Goal: Information Seeking & Learning: Learn about a topic

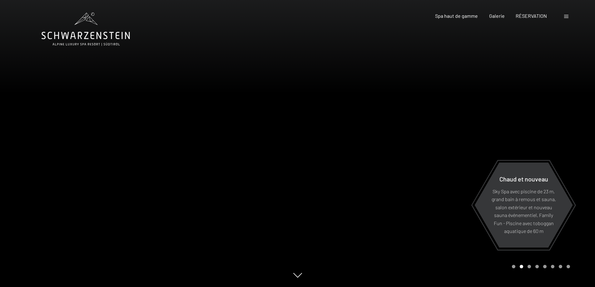
click at [566, 16] on span at bounding box center [566, 16] width 4 height 3
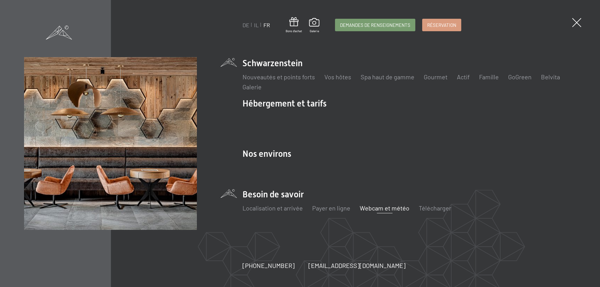
click at [385, 211] on font "Webcam et météo" at bounding box center [384, 207] width 50 height 7
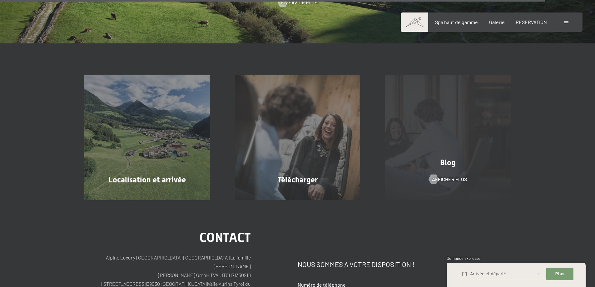
scroll to position [2061, 0]
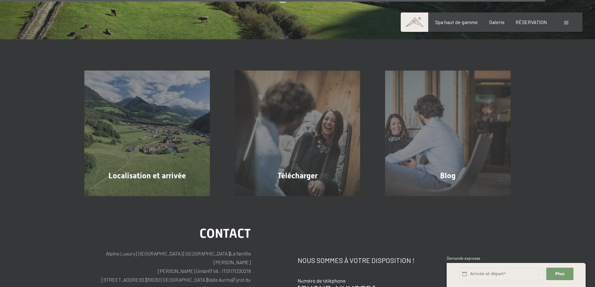
click at [289, 159] on font "Consentement aux activités de marketing*" at bounding box center [285, 161] width 94 height 5
click at [235, 159] on input "Consentement aux activités de marketing*" at bounding box center [231, 162] width 6 height 6
click at [293, 159] on font "Consentement aux activités de marketing*" at bounding box center [285, 161] width 94 height 5
click at [235, 159] on input "Consentement aux activités de marketing*" at bounding box center [231, 162] width 6 height 6
checkbox input "false"
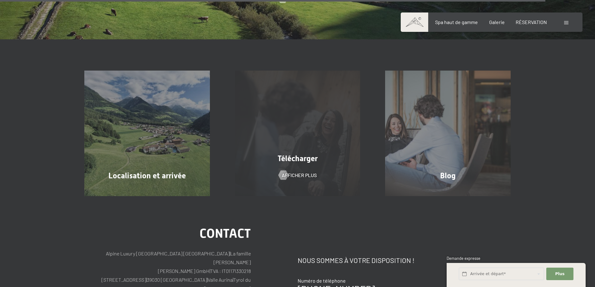
click at [294, 166] on div "Télécharger Afficher plus" at bounding box center [297, 134] width 151 height 126
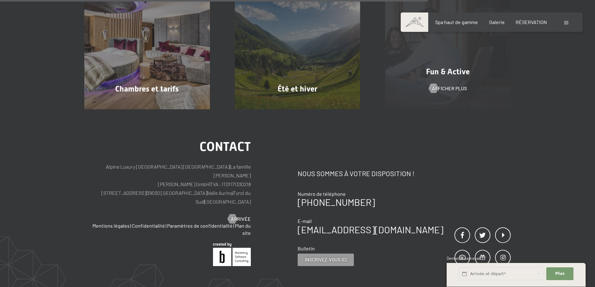
scroll to position [437, 0]
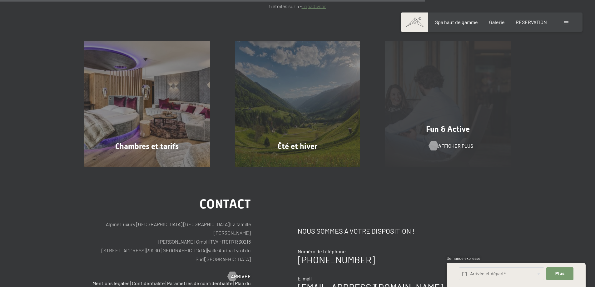
click at [447, 146] on font "Afficher plus" at bounding box center [455, 146] width 35 height 6
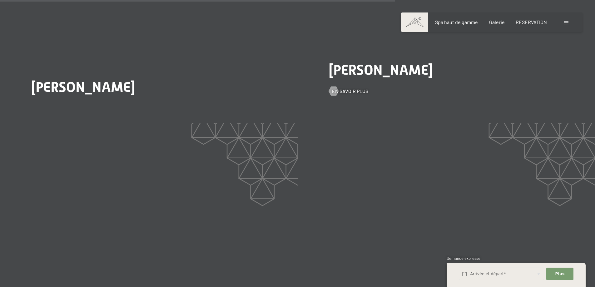
scroll to position [1312, 0]
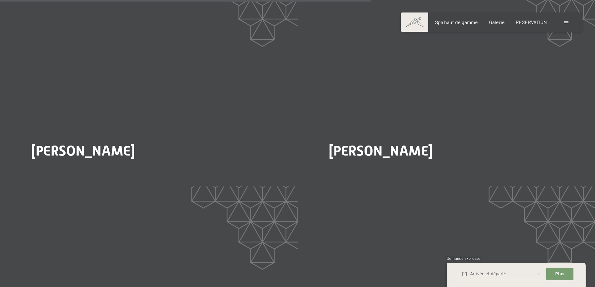
drag, startPoint x: 342, startPoint y: 133, endPoint x: 357, endPoint y: 133, distance: 14.7
click at [343, 169] on font "En savoir plus" at bounding box center [350, 172] width 36 height 6
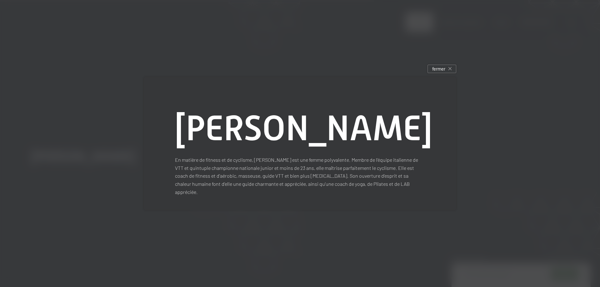
drag, startPoint x: 397, startPoint y: 133, endPoint x: 171, endPoint y: 122, distance: 226.7
click at [171, 122] on div "Claudia Sieder En matière de fitness et de cyclisme, Claudia est une femme poly…" at bounding box center [300, 143] width 312 height 133
copy font "Claudia Sieder"
click at [452, 73] on div "fermer" at bounding box center [441, 69] width 29 height 8
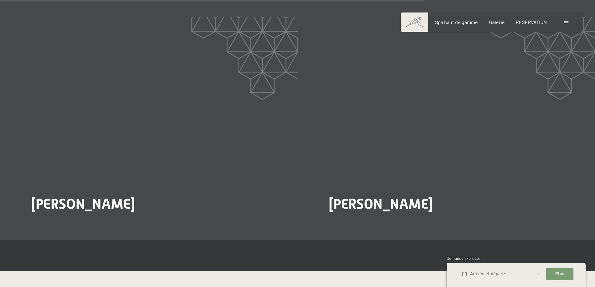
scroll to position [1499, 0]
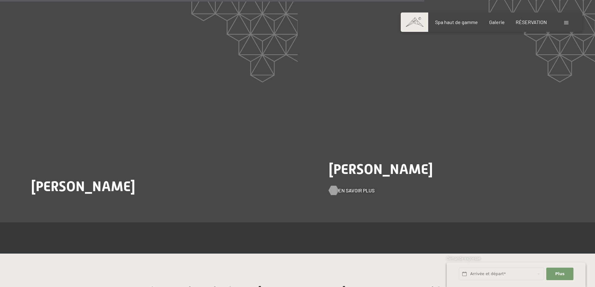
click at [354, 187] on font "En savoir plus" at bounding box center [356, 190] width 36 height 6
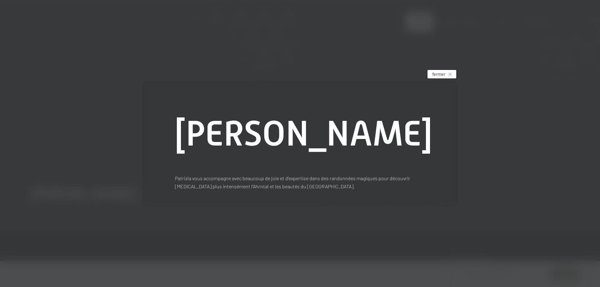
click at [443, 71] on font "fermer" at bounding box center [438, 74] width 13 height 6
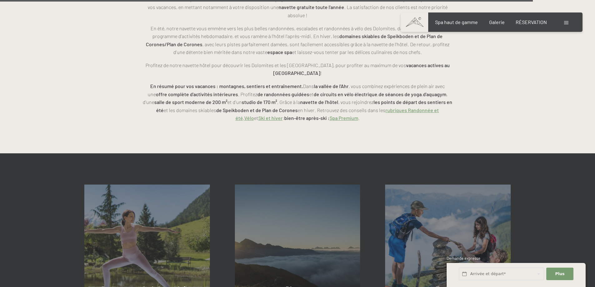
scroll to position [1936, 0]
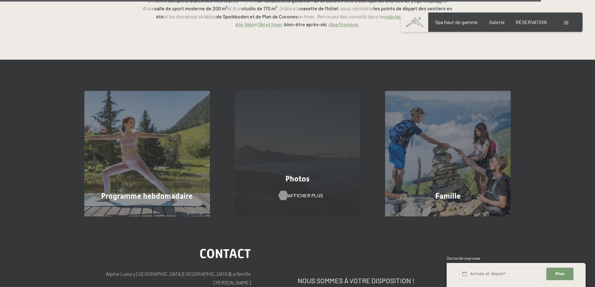
click at [290, 192] on font "Afficher plus" at bounding box center [305, 195] width 35 height 6
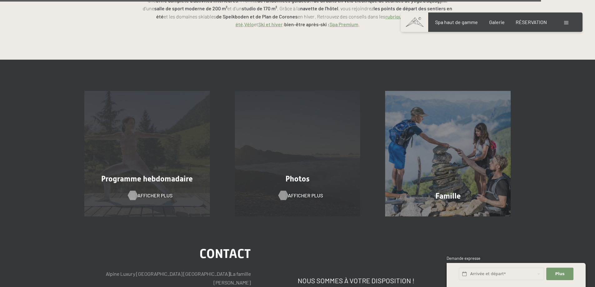
click at [141, 192] on font "Afficher plus" at bounding box center [154, 195] width 35 height 6
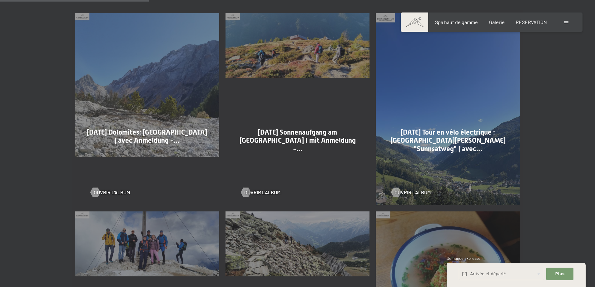
scroll to position [437, 0]
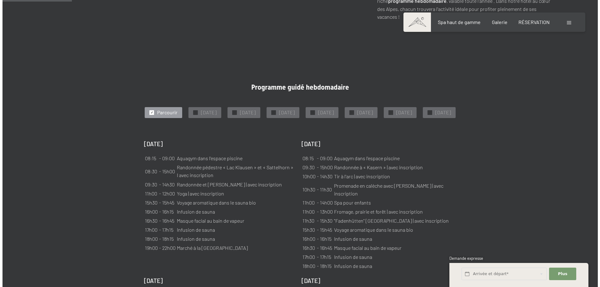
scroll to position [344, 0]
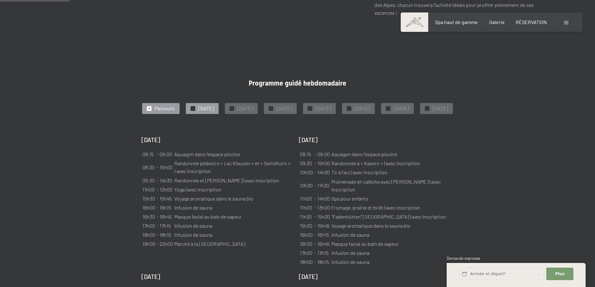
click at [214, 105] on font "Lundi" at bounding box center [206, 108] width 16 height 6
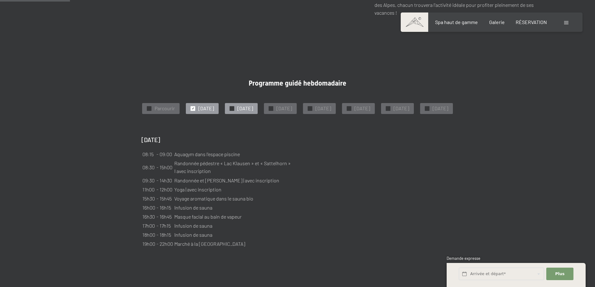
click at [253, 105] on font "Mardi" at bounding box center [245, 108] width 16 height 6
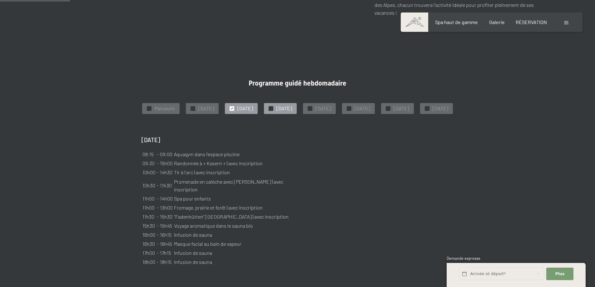
click at [292, 105] on font "Mercredi" at bounding box center [284, 108] width 16 height 6
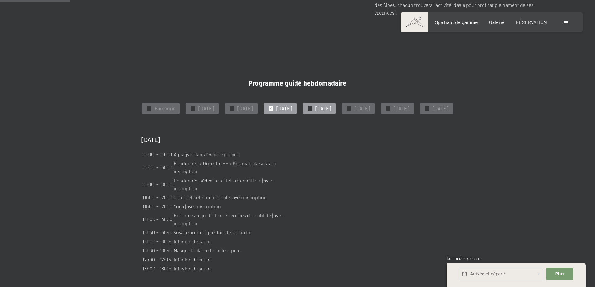
click at [331, 105] on font "Jeudi" at bounding box center [323, 108] width 16 height 6
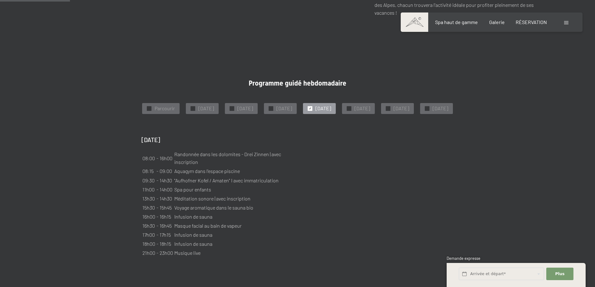
click at [567, 22] on span at bounding box center [566, 22] width 4 height 3
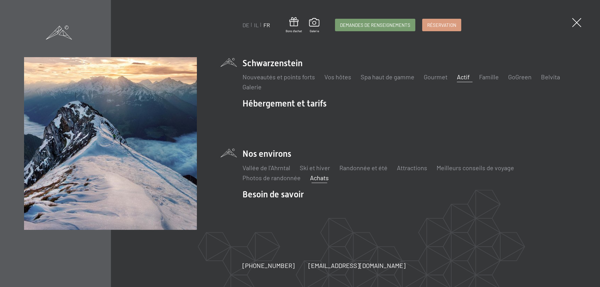
click at [318, 179] on font "Achats" at bounding box center [319, 177] width 19 height 7
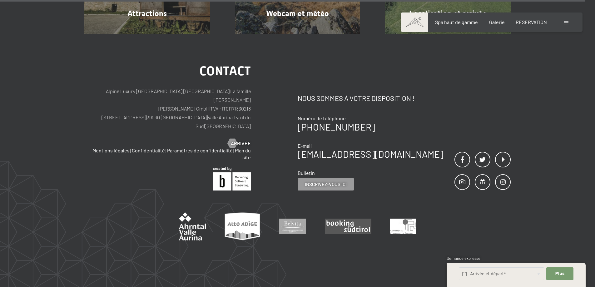
scroll to position [1355, 0]
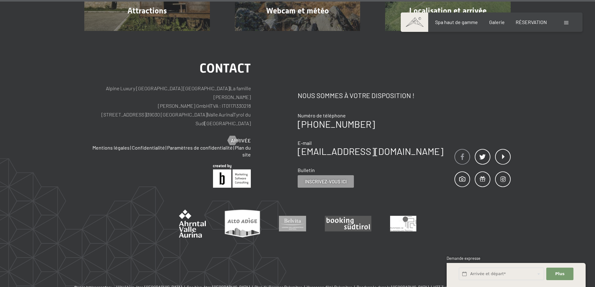
click at [460, 149] on span at bounding box center [462, 157] width 16 height 16
click at [502, 171] on span at bounding box center [503, 179] width 16 height 16
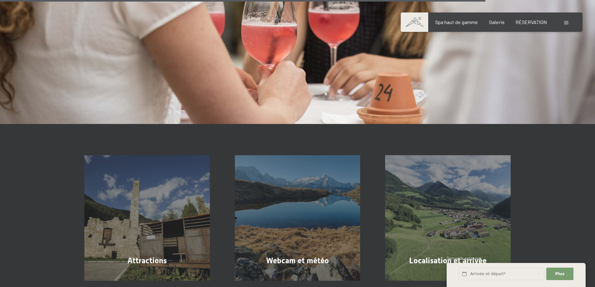
click at [568, 21] on span at bounding box center [566, 22] width 4 height 3
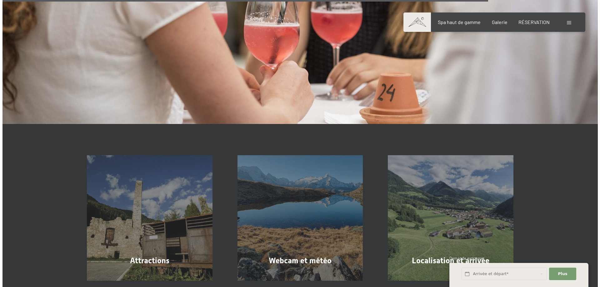
scroll to position [1107, 0]
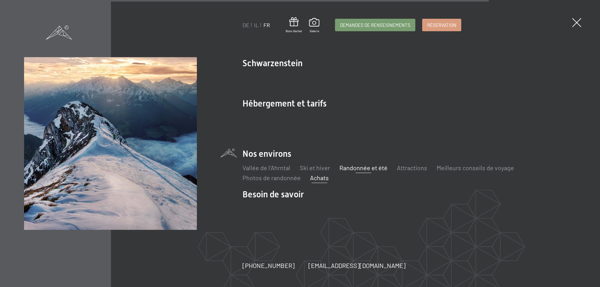
click at [367, 167] on font "Randonnée et été" at bounding box center [363, 167] width 48 height 7
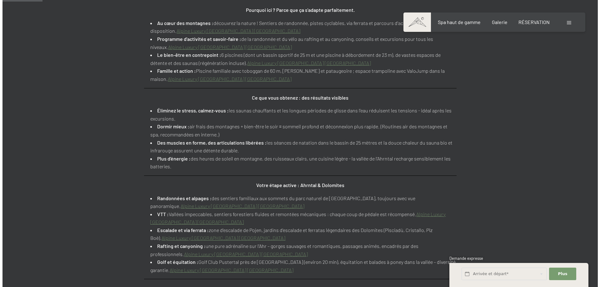
scroll to position [344, 0]
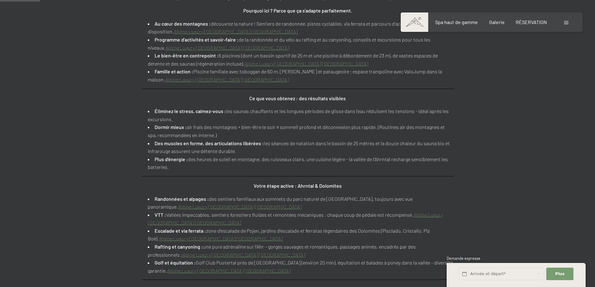
click at [567, 22] on span at bounding box center [566, 22] width 4 height 3
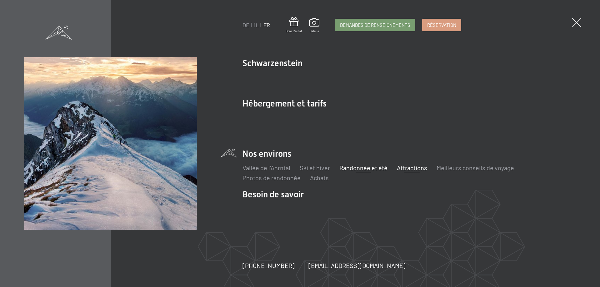
click at [410, 168] on font "Attractions" at bounding box center [412, 167] width 30 height 7
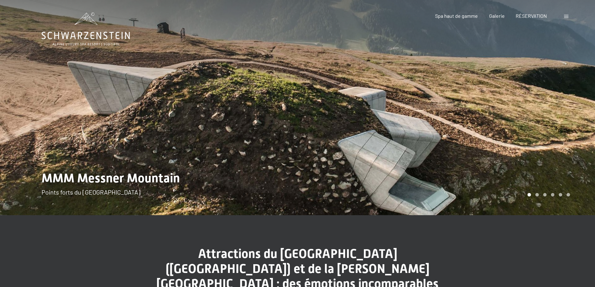
click at [527, 152] on div at bounding box center [447, 107] width 298 height 215
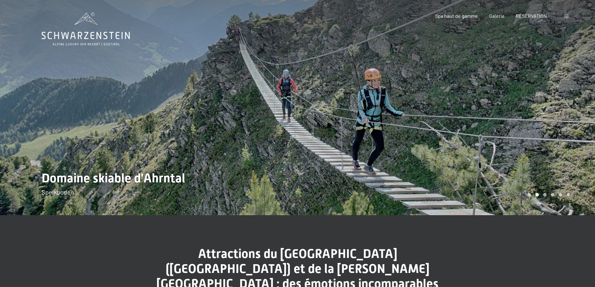
click at [528, 152] on div at bounding box center [447, 107] width 298 height 215
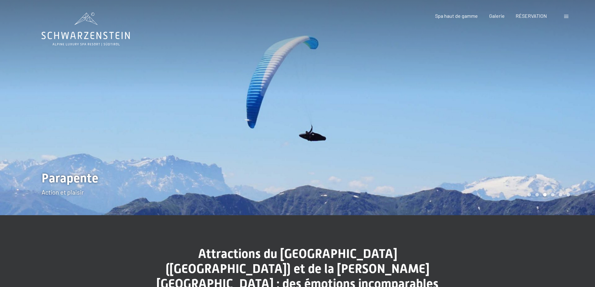
click at [528, 152] on div at bounding box center [447, 107] width 298 height 215
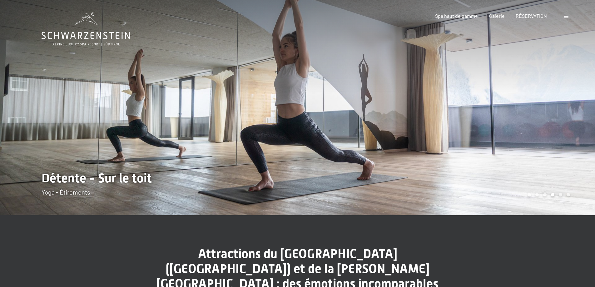
click at [528, 152] on div at bounding box center [447, 107] width 298 height 215
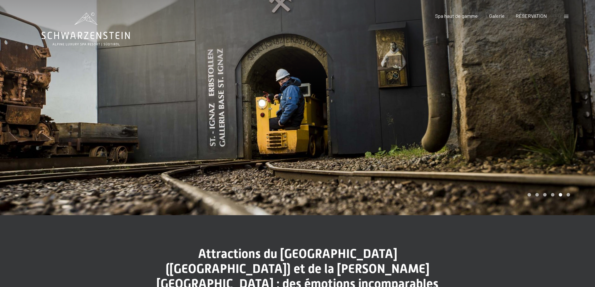
click at [528, 152] on div at bounding box center [447, 107] width 298 height 215
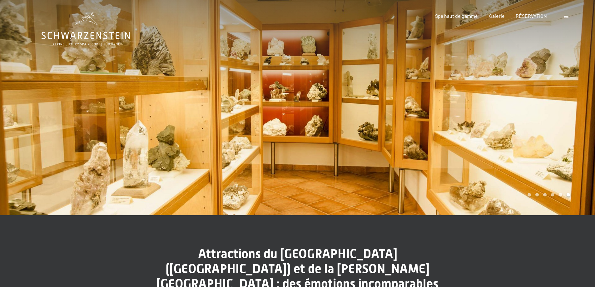
click at [528, 152] on div at bounding box center [447, 107] width 298 height 215
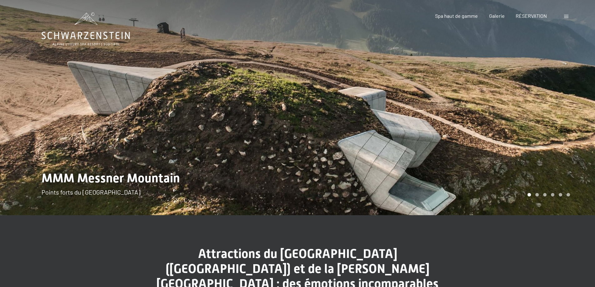
click at [528, 152] on div at bounding box center [447, 107] width 298 height 215
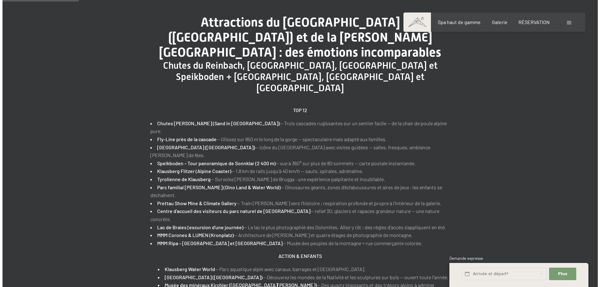
scroll to position [250, 0]
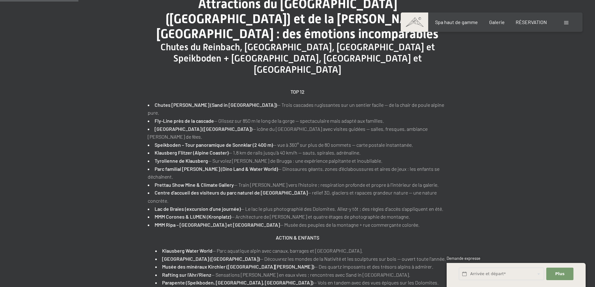
click at [565, 24] on span at bounding box center [566, 22] width 4 height 3
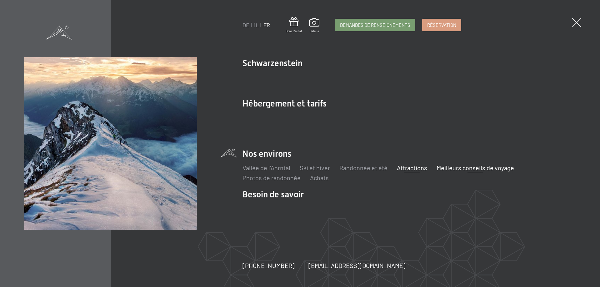
click at [466, 170] on font "Meilleurs conseils de voyage" at bounding box center [474, 167] width 77 height 7
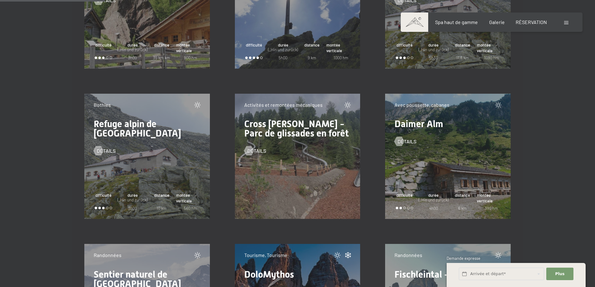
scroll to position [1905, 0]
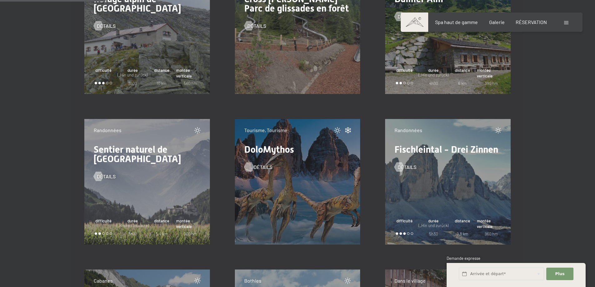
click at [257, 167] on font "détails" at bounding box center [263, 167] width 19 height 6
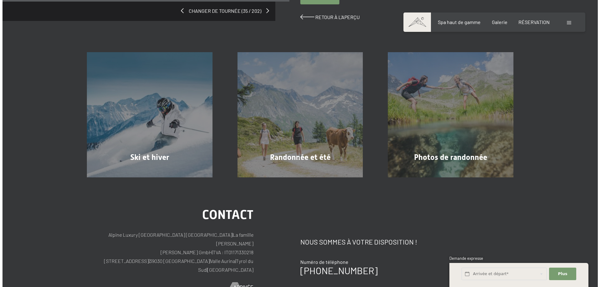
scroll to position [94, 0]
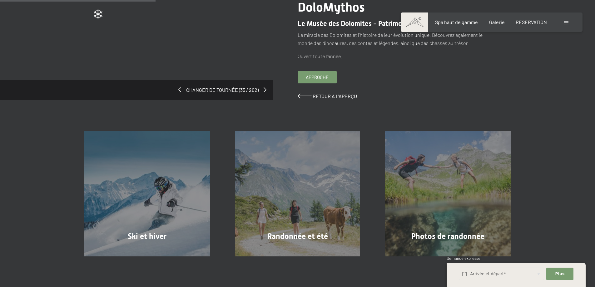
click at [565, 24] on div at bounding box center [567, 22] width 6 height 7
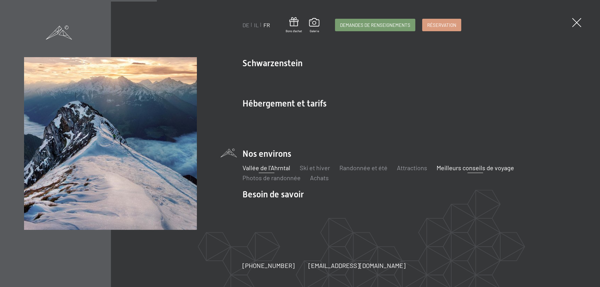
click at [257, 168] on font "Vallée de l'Ahrntal" at bounding box center [266, 167] width 48 height 7
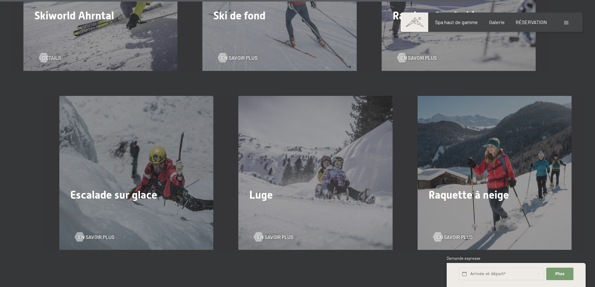
scroll to position [1791, 0]
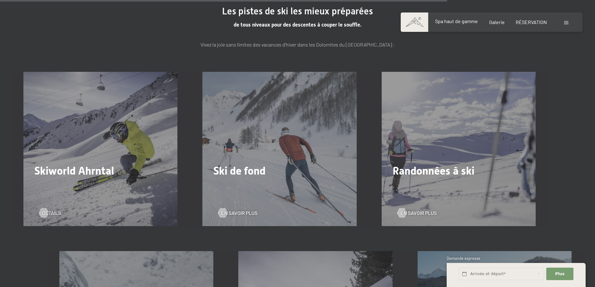
click at [469, 24] on div "Spa haut de gamme" at bounding box center [456, 21] width 43 height 7
click at [566, 24] on span at bounding box center [566, 22] width 4 height 3
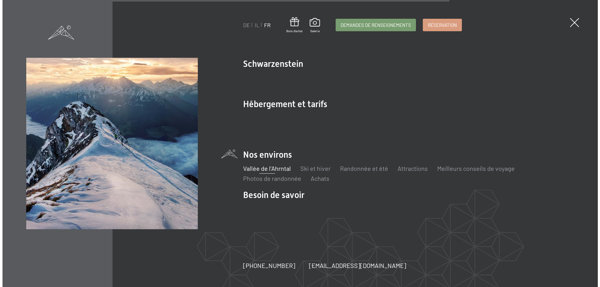
scroll to position [1794, 0]
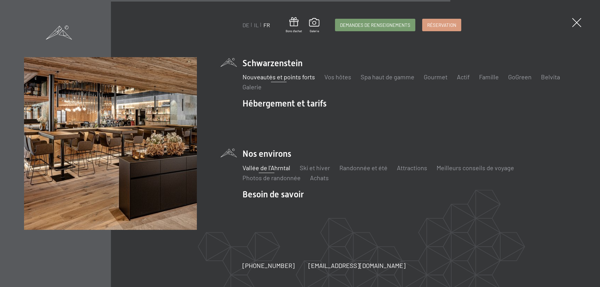
click at [270, 79] on font "Nouveautés et points forts" at bounding box center [278, 76] width 72 height 7
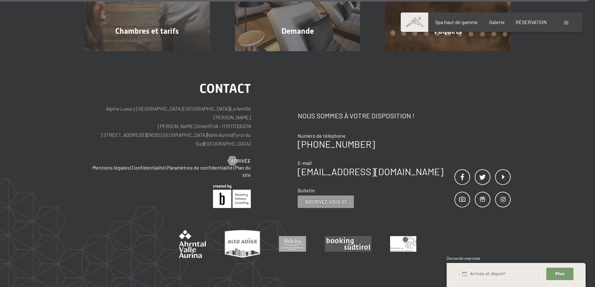
scroll to position [2811, 0]
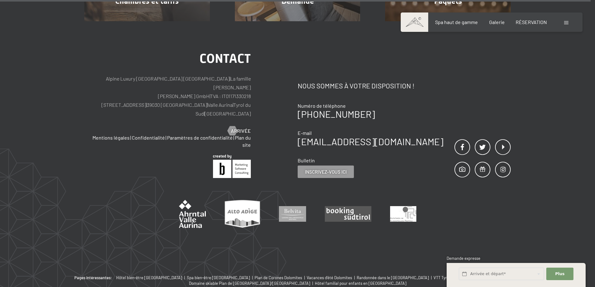
click at [191, 200] on img at bounding box center [192, 214] width 27 height 28
click at [187, 200] on img at bounding box center [192, 214] width 27 height 28
click at [247, 200] on img at bounding box center [243, 214] width 36 height 28
